Goal: Transaction & Acquisition: Purchase product/service

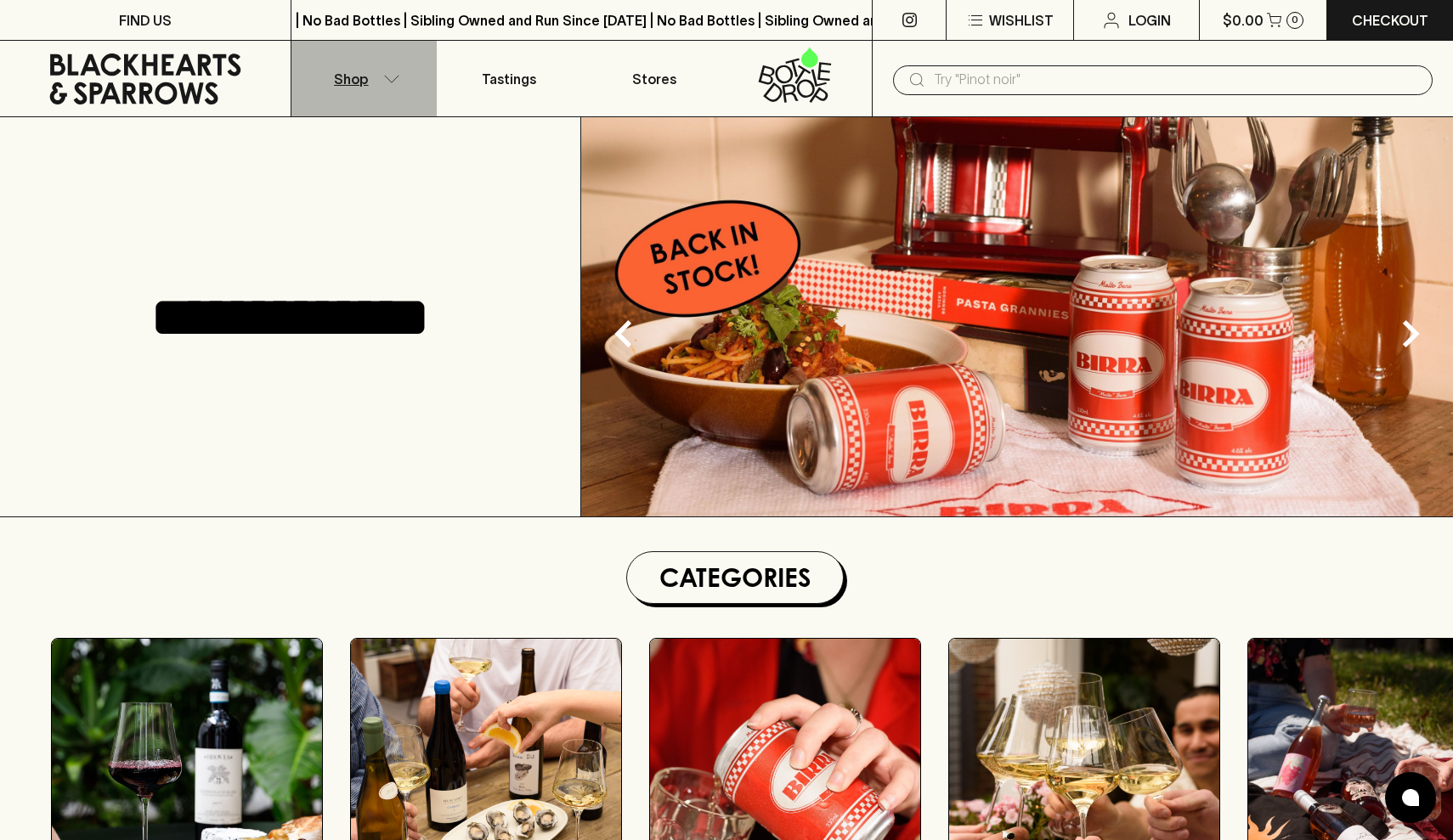
click at [358, 83] on p "Shop" at bounding box center [350, 78] width 34 height 20
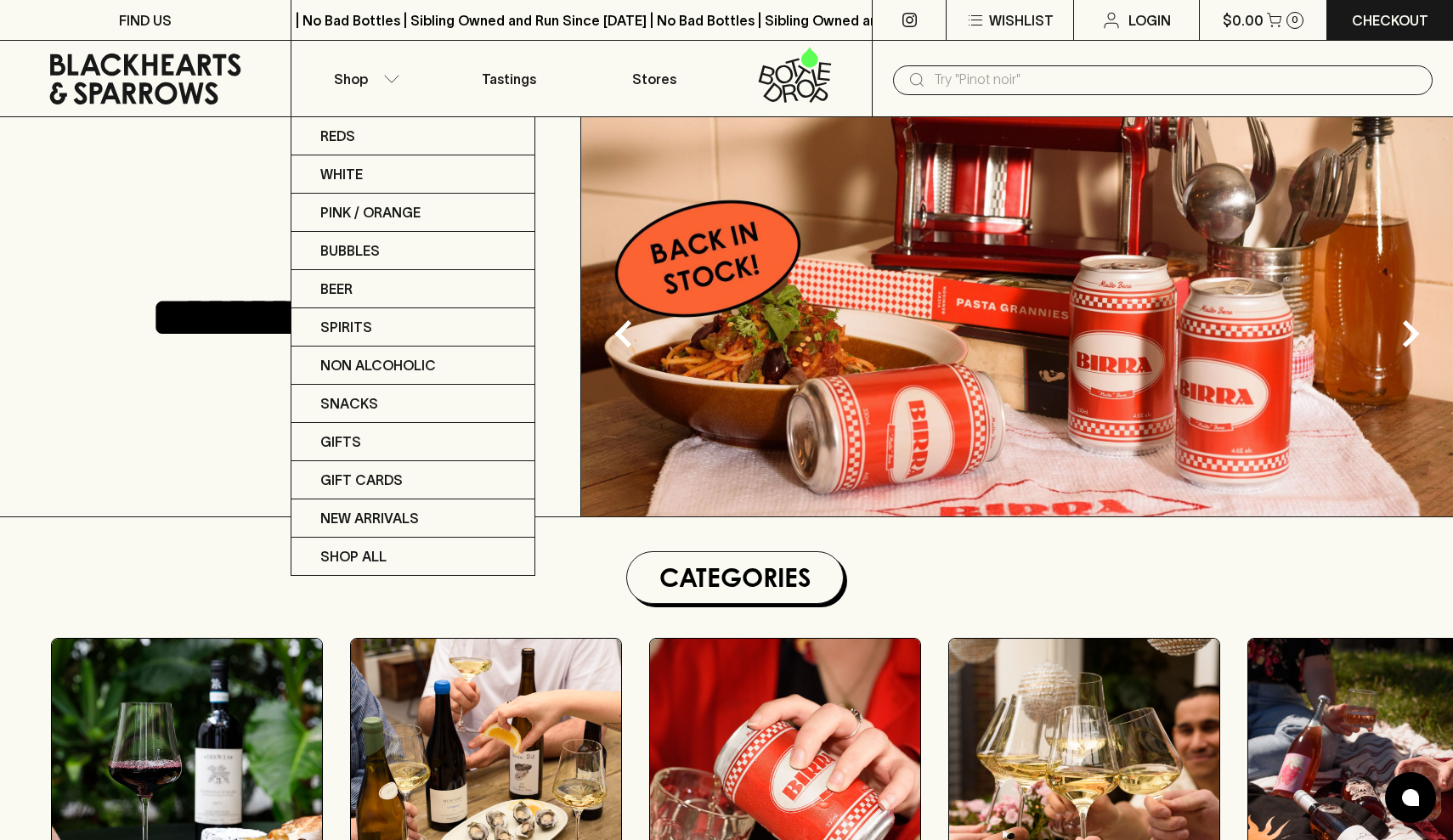
click at [393, 73] on div at bounding box center [726, 420] width 1453 height 840
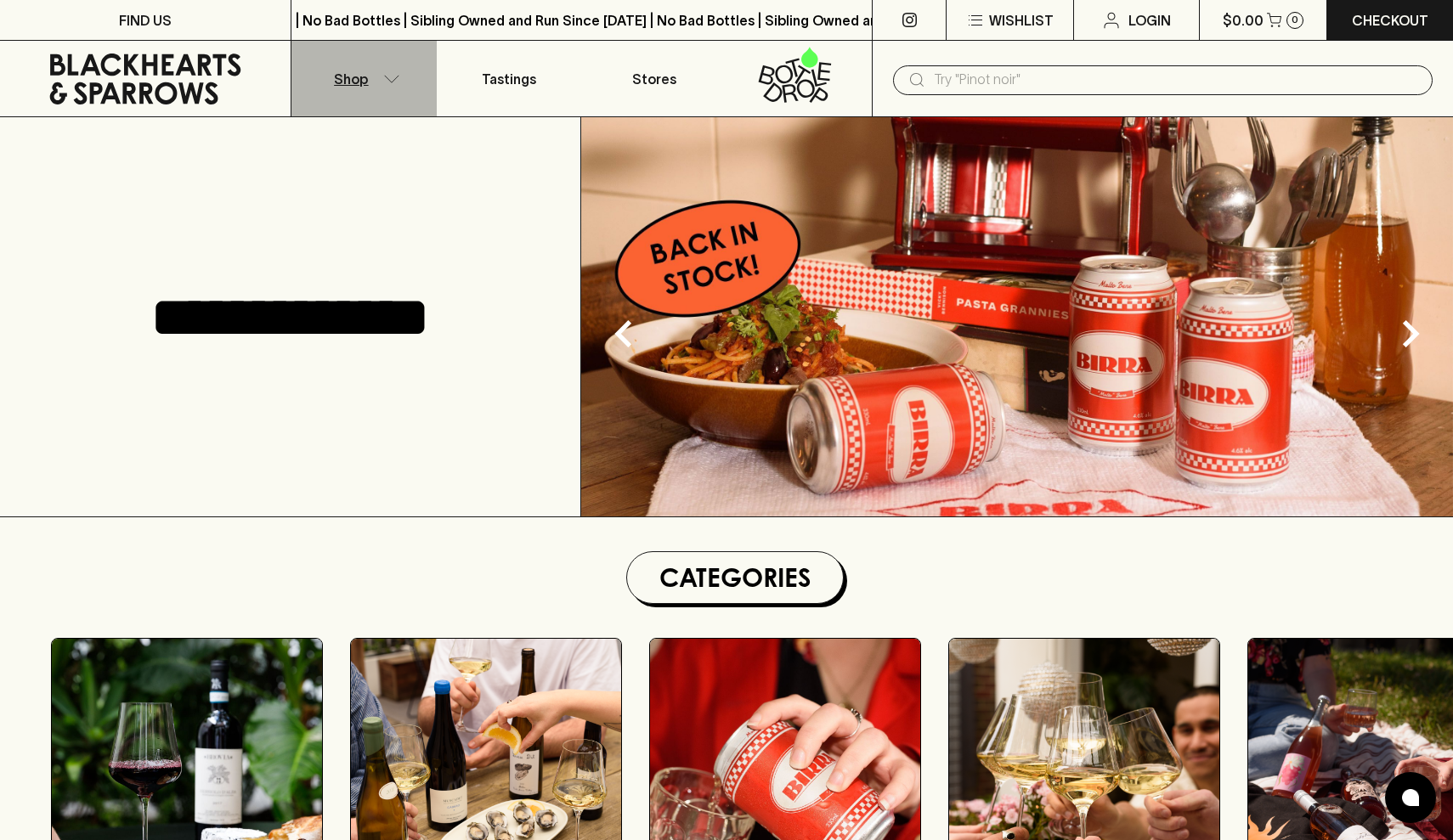
click at [393, 73] on button "Shop" at bounding box center [363, 78] width 145 height 75
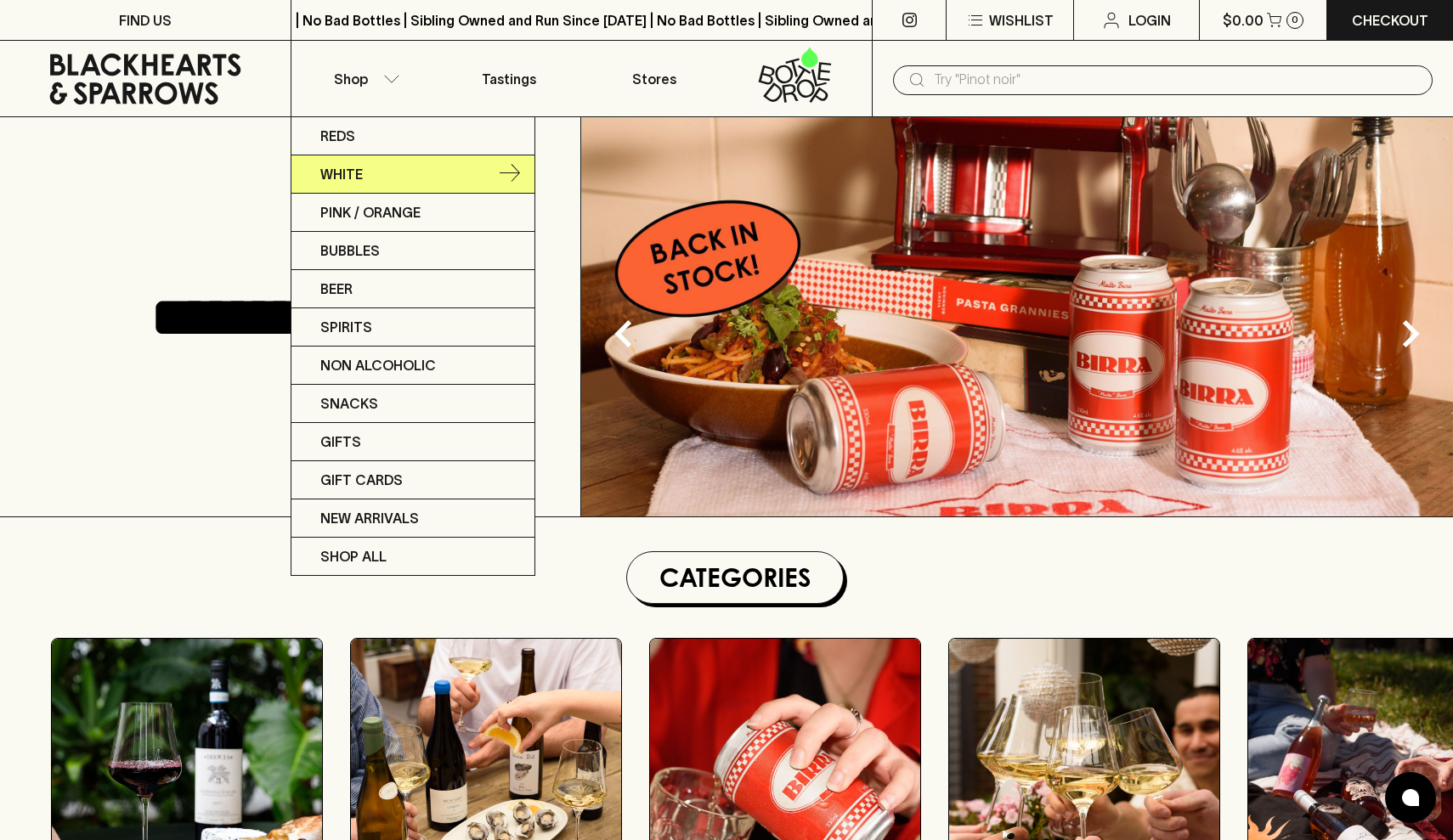
click at [371, 170] on link "White" at bounding box center [412, 175] width 243 height 39
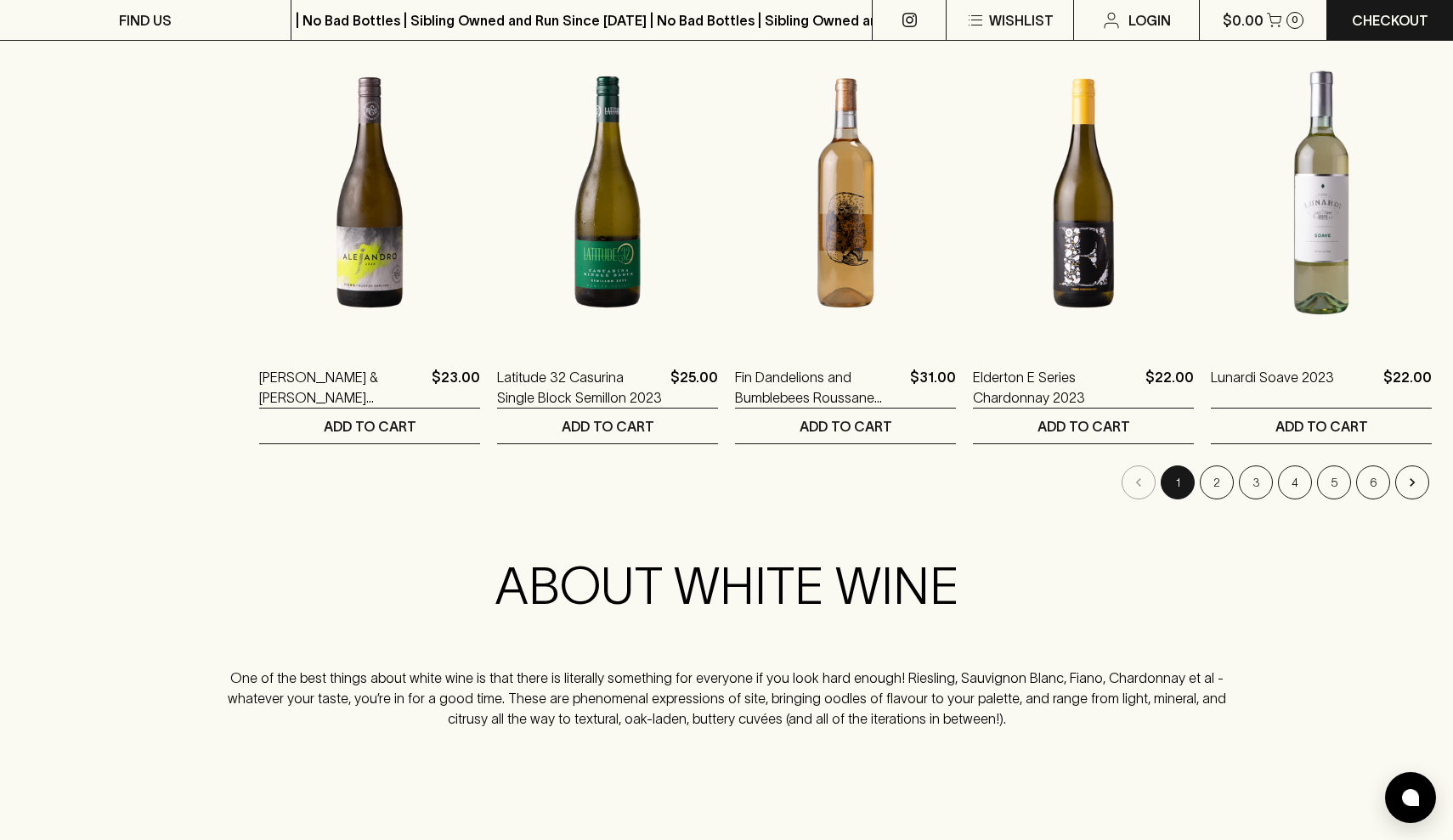
scroll to position [1639, 0]
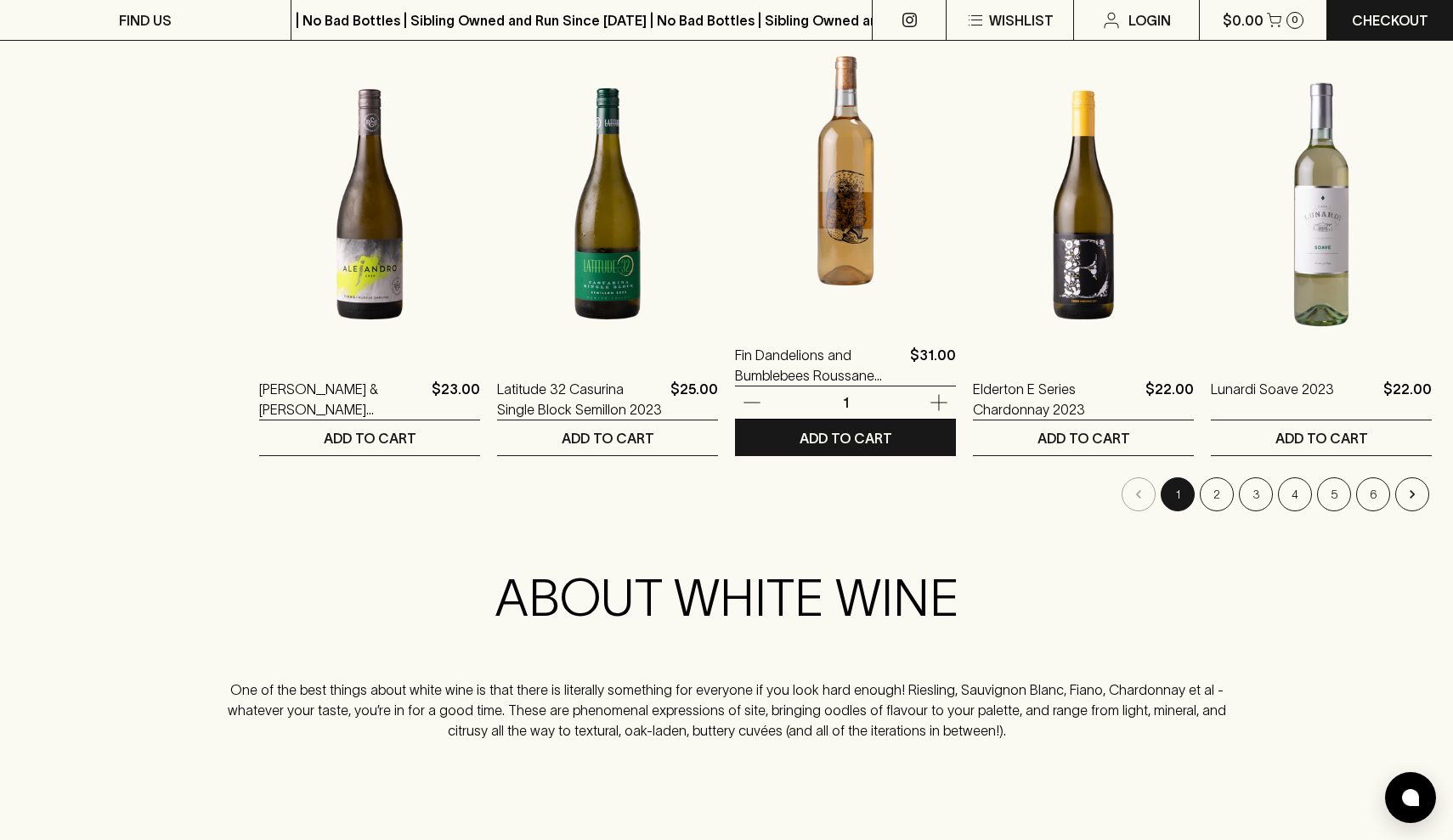
click at [865, 208] on img at bounding box center [845, 171] width 220 height 298
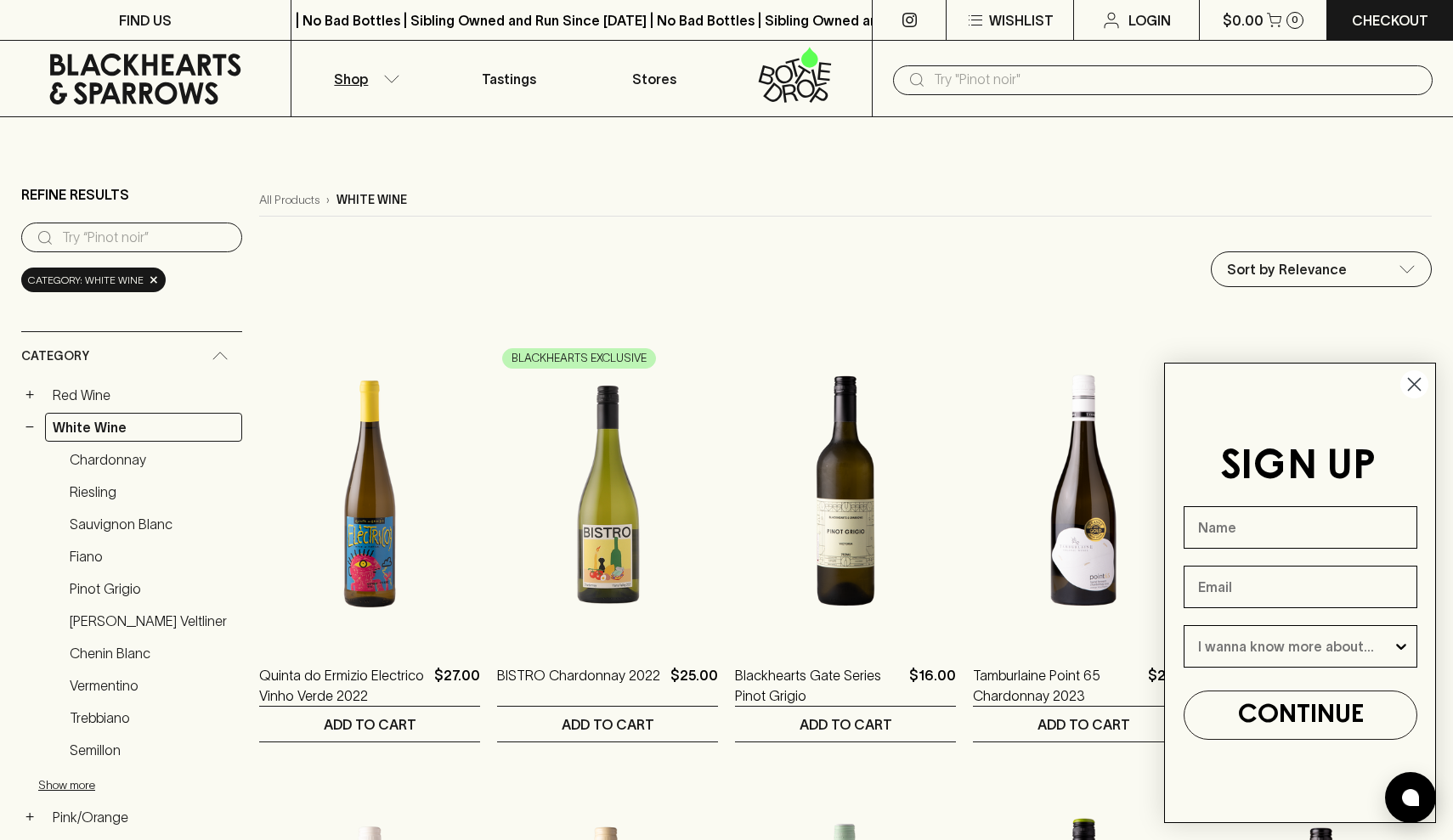
click at [1411, 381] on circle "Close dialog" at bounding box center [1413, 384] width 28 height 28
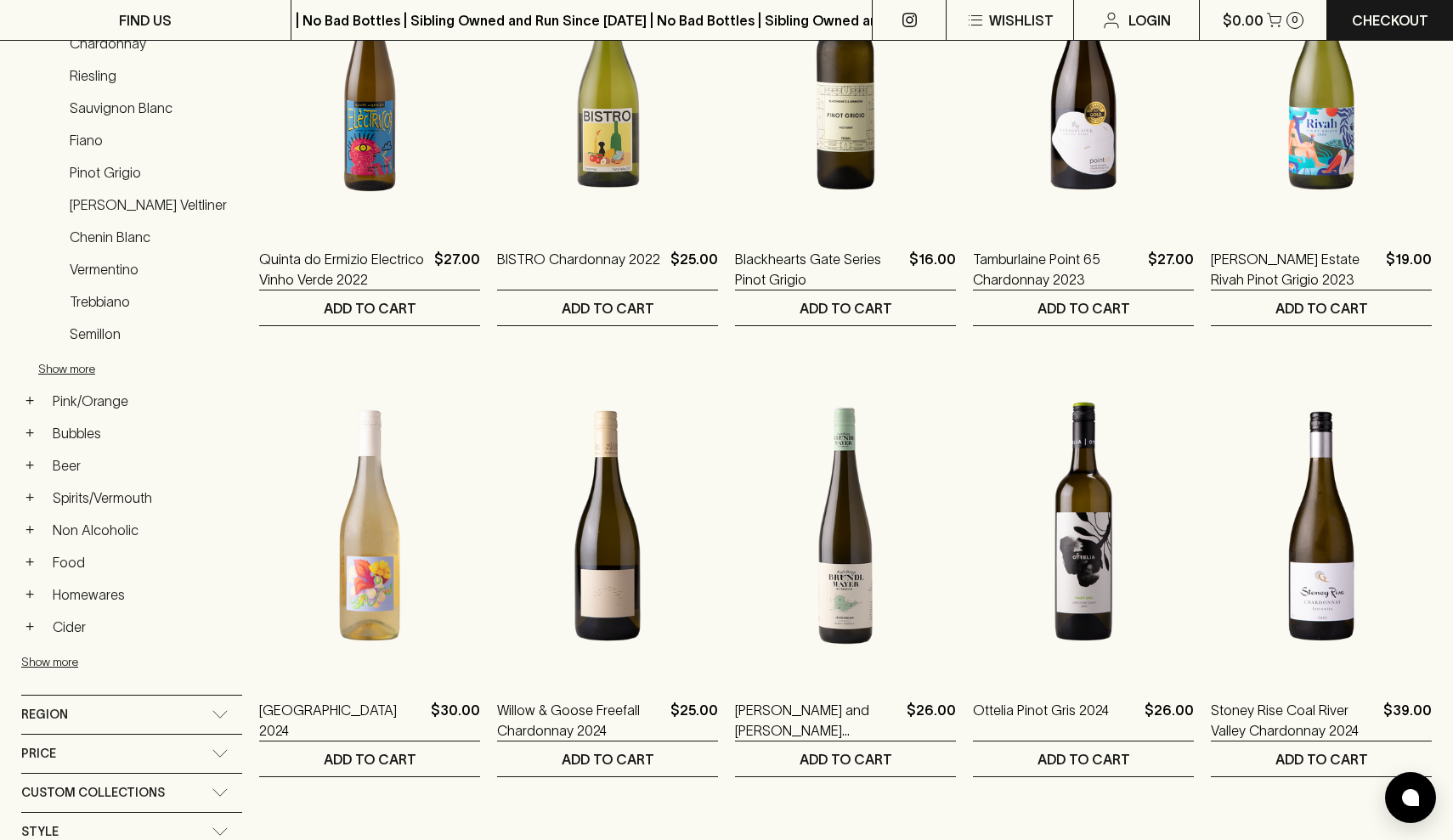
scroll to position [38, 0]
